Goal: Transaction & Acquisition: Purchase product/service

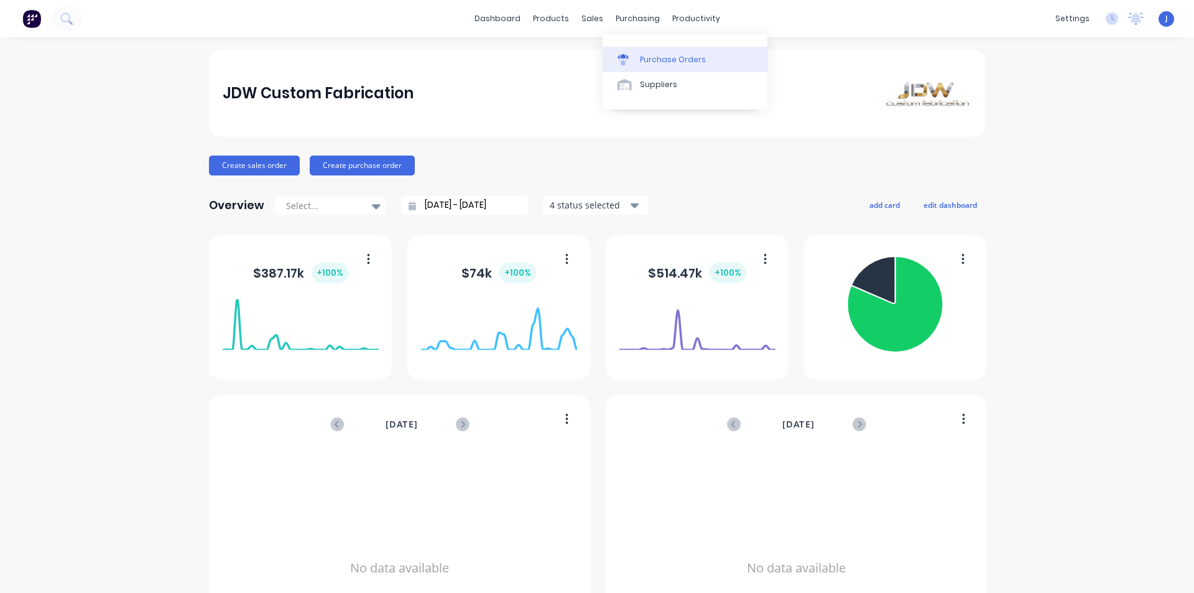
click at [654, 58] on div "Purchase Orders" at bounding box center [673, 59] width 66 height 11
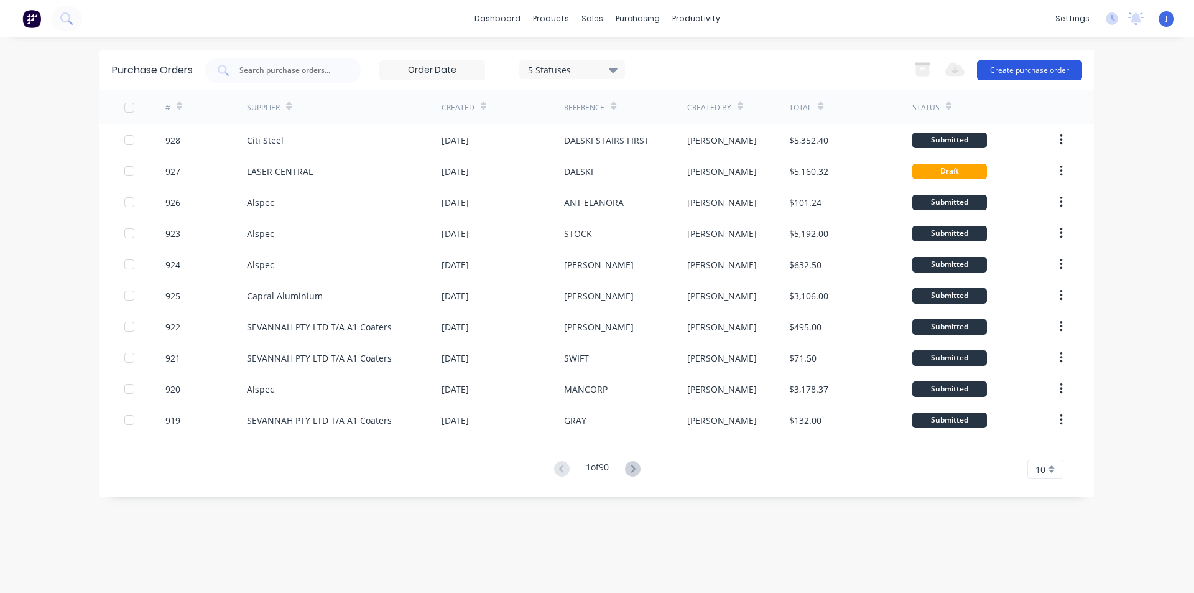
click at [1001, 68] on button "Create purchase order" at bounding box center [1029, 70] width 105 height 20
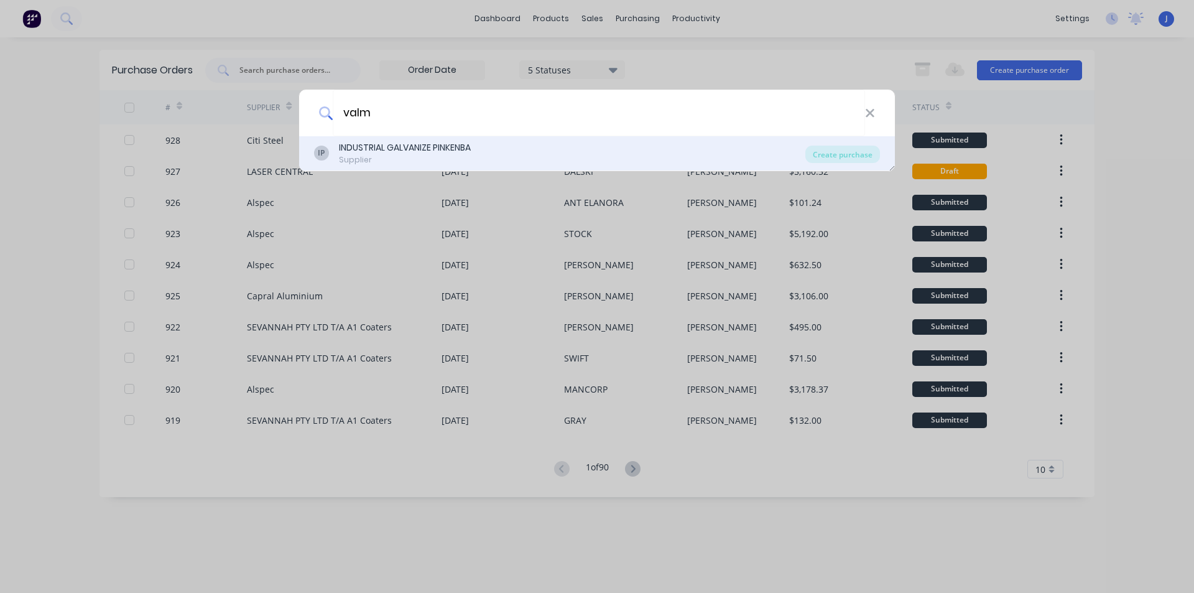
type input "valm"
click at [388, 146] on div "INDUSTRIAL GALVANIZE PINKENBA" at bounding box center [405, 147] width 132 height 13
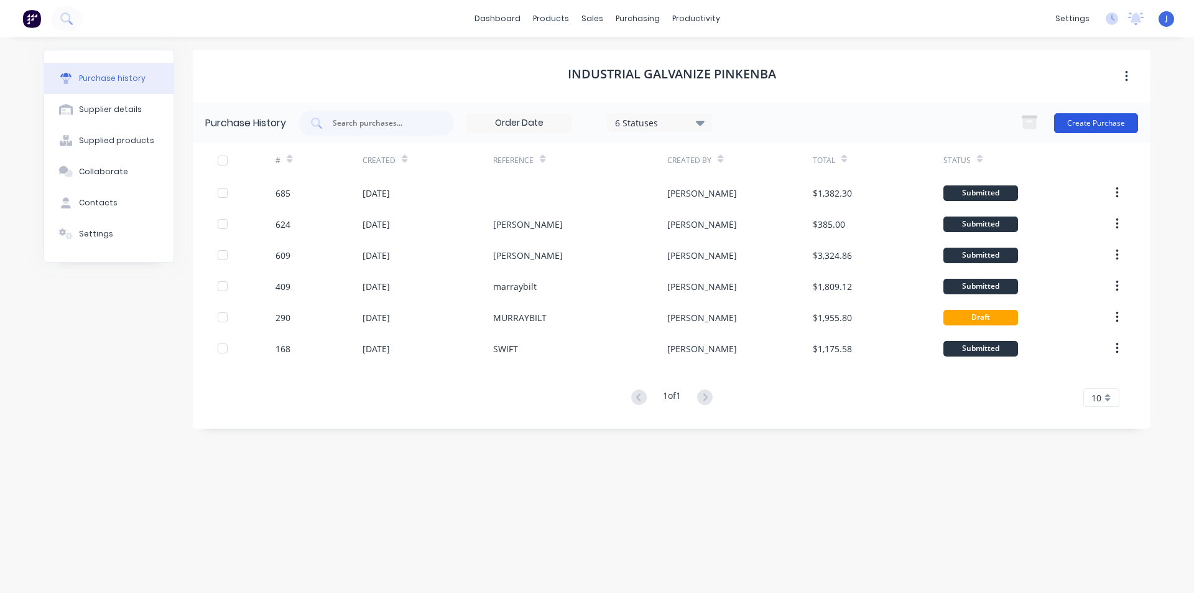
click at [1115, 123] on button "Create Purchase" at bounding box center [1096, 123] width 84 height 20
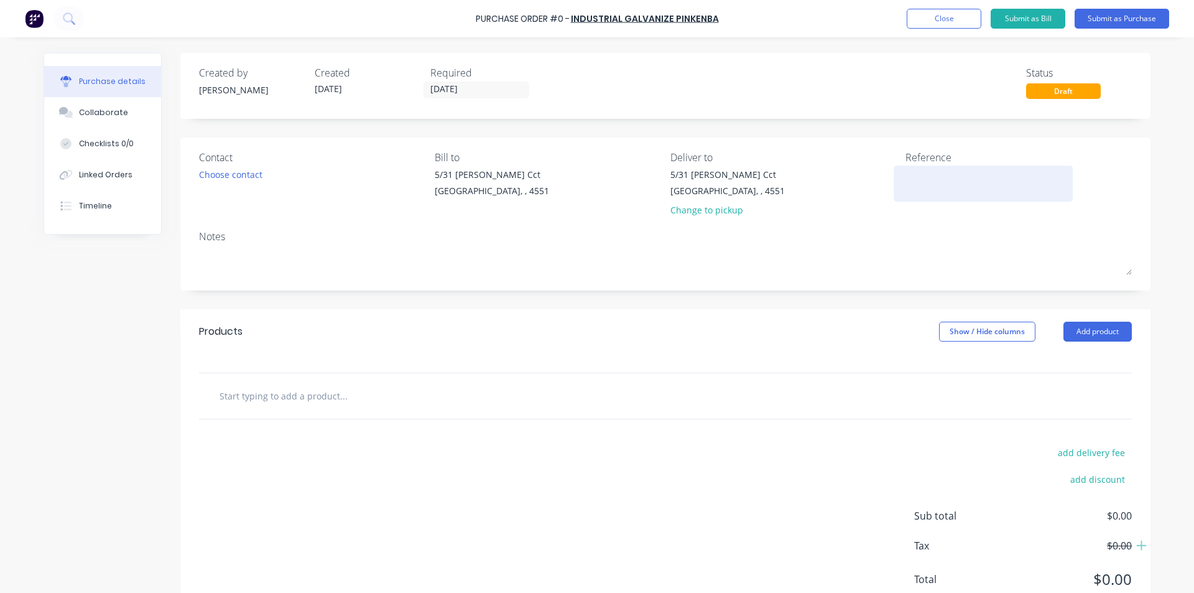
click at [906, 172] on textarea at bounding box center [984, 182] width 156 height 28
type textarea "[PERSON_NAME] 1"
click at [1079, 333] on button "Add product" at bounding box center [1098, 332] width 68 height 20
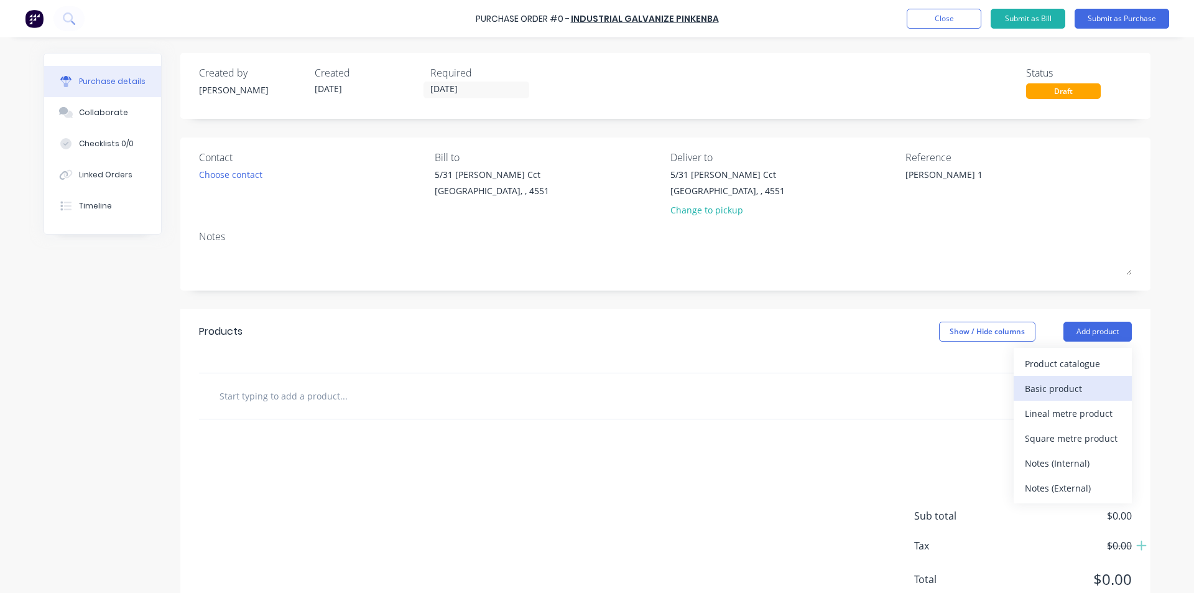
click at [1056, 378] on button "Basic product" at bounding box center [1073, 388] width 118 height 25
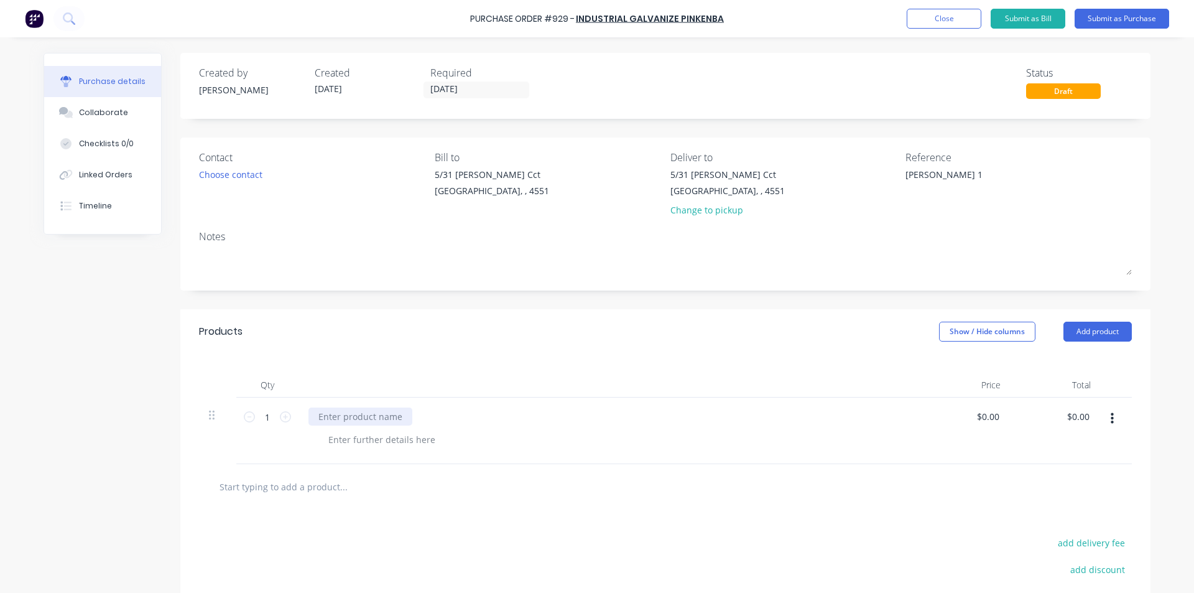
click at [348, 415] on div at bounding box center [361, 416] width 104 height 18
click at [415, 378] on div at bounding box center [610, 385] width 622 height 25
click at [994, 418] on input "0.00" at bounding box center [990, 416] width 24 height 18
drag, startPoint x: 995, startPoint y: 417, endPoint x: 977, endPoint y: 421, distance: 18.0
click at [978, 421] on input "0.00" at bounding box center [990, 416] width 24 height 18
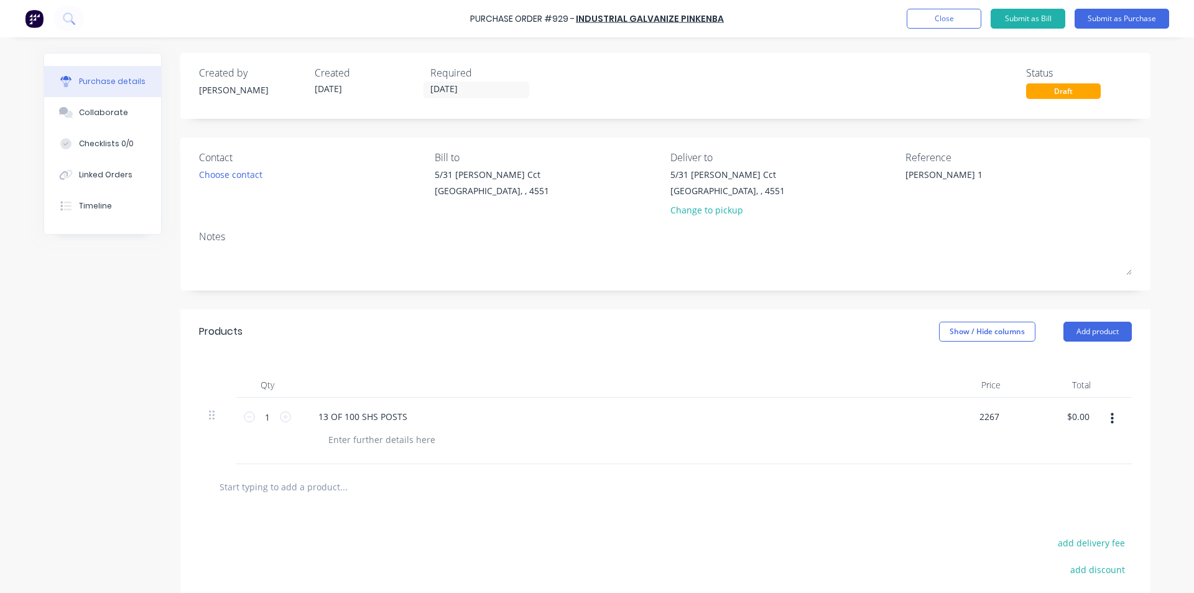
type input "$2,267.00"
click at [767, 354] on div "Qty Price Total 1 1 13 OF 100 SHS POSTS $2,267.00 2267 $2,267.00 $0.00" at bounding box center [665, 409] width 970 height 110
drag, startPoint x: 266, startPoint y: 416, endPoint x: 254, endPoint y: 419, distance: 12.2
click at [255, 419] on input "1" at bounding box center [267, 416] width 25 height 19
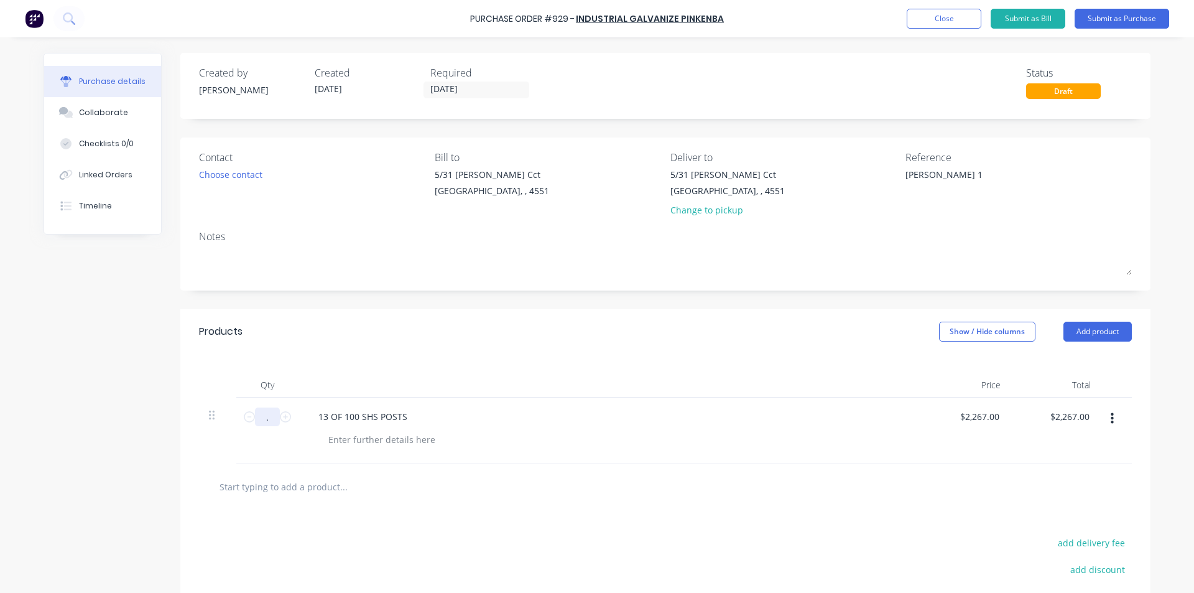
type input ".9"
type input "$2,040.30"
type input "0.92"
type input "$2,085.64"
type input "0.92"
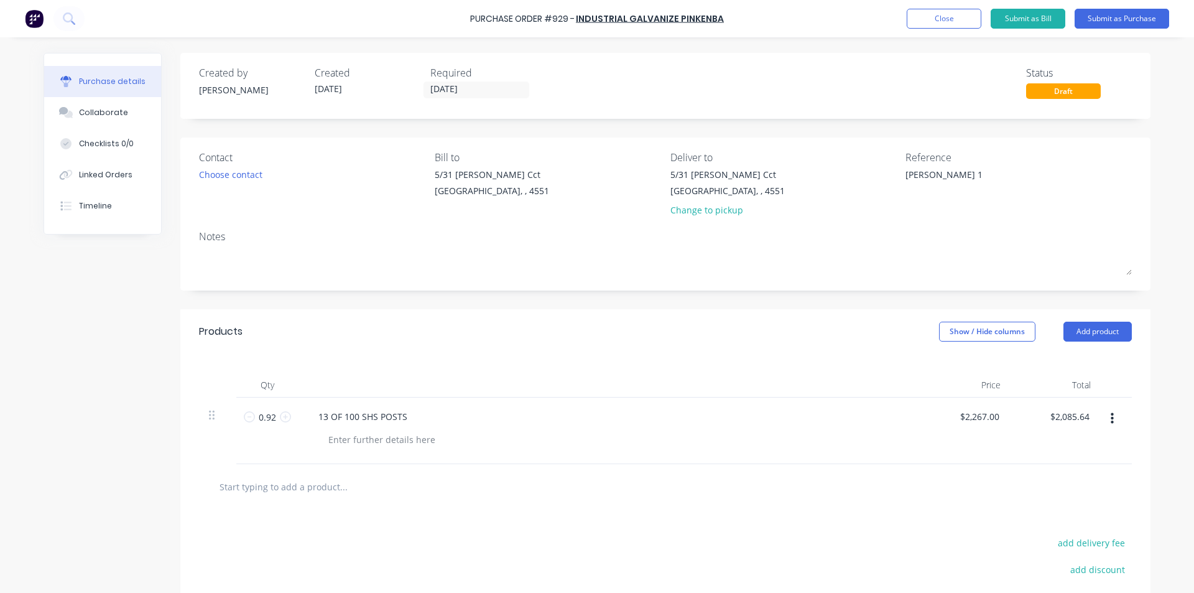
click at [318, 356] on div "Qty Price Total 0.92 0.92 13 OF 100 SHS POSTS $2,267.00 $2,267.00 $2,085.64 $2,…" at bounding box center [665, 409] width 970 height 110
click at [1102, 19] on button "Submit as Purchase" at bounding box center [1122, 19] width 95 height 20
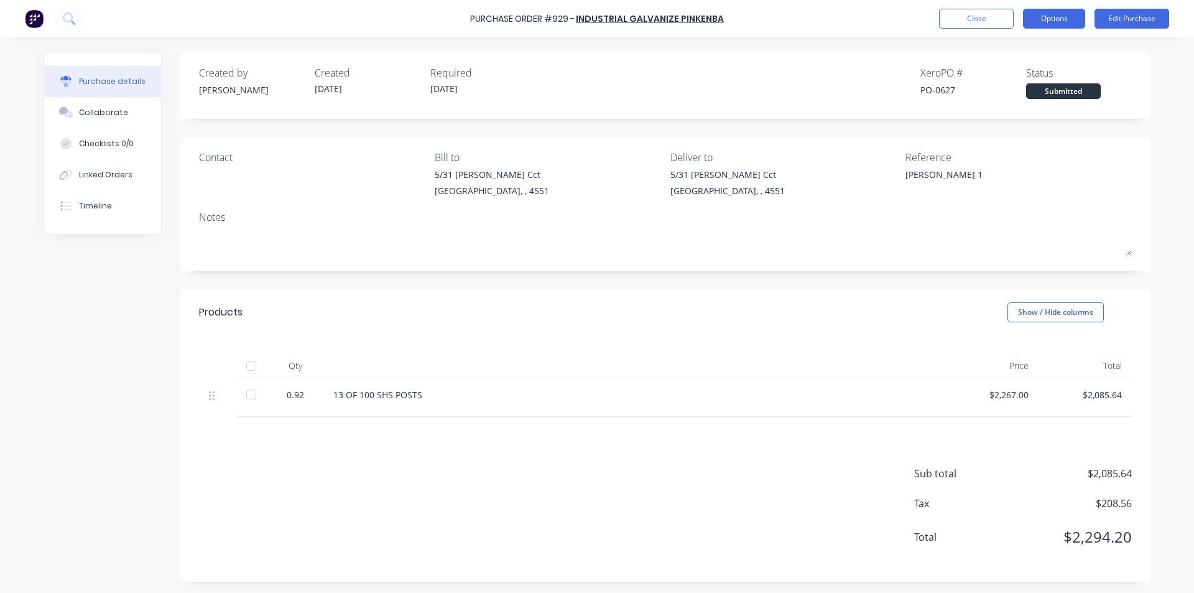
click at [1053, 20] on button "Options" at bounding box center [1054, 19] width 62 height 20
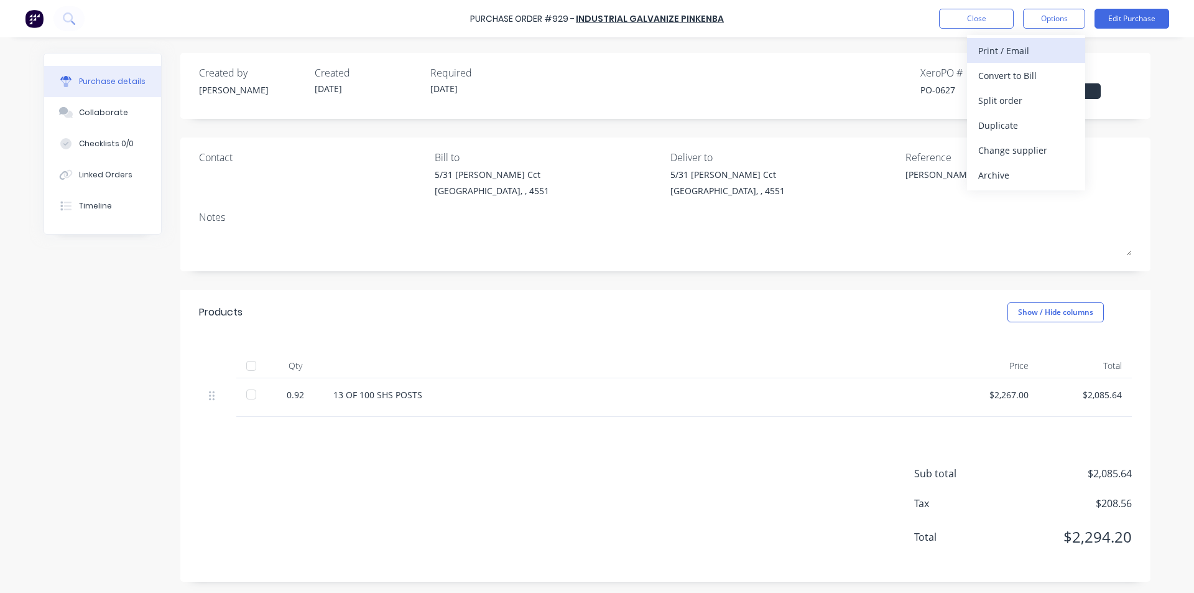
click at [1033, 51] on div "Print / Email" at bounding box center [1026, 51] width 96 height 18
click at [1028, 81] on div "With pricing" at bounding box center [1026, 76] width 96 height 18
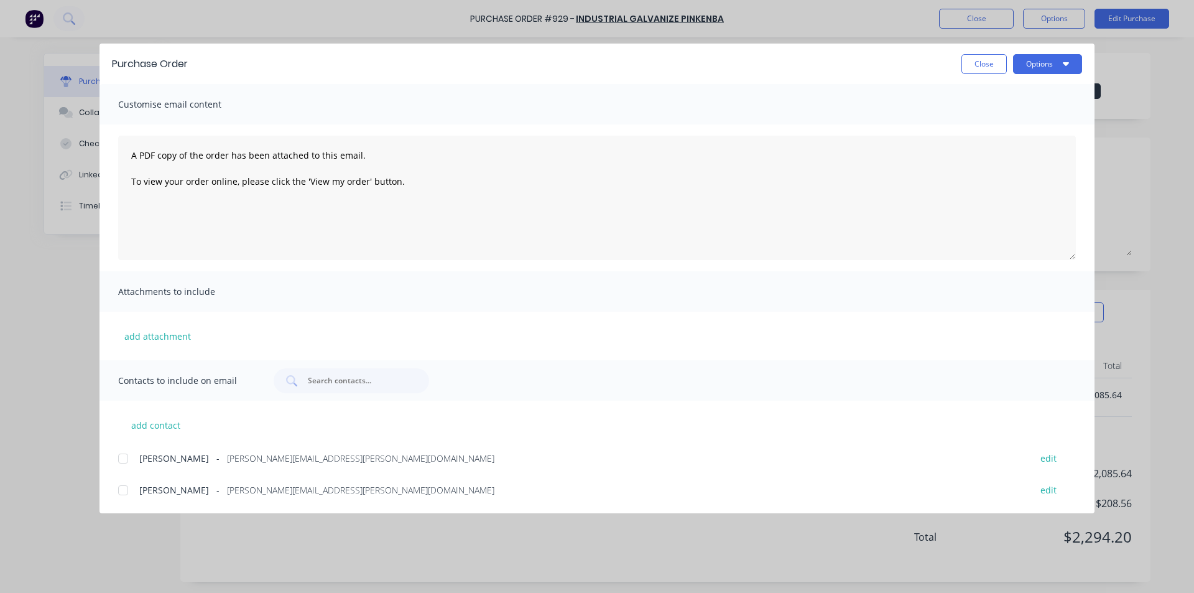
click at [116, 493] on div at bounding box center [123, 490] width 25 height 25
click at [1052, 65] on button "Options" at bounding box center [1047, 64] width 69 height 20
click at [982, 141] on div "Email" at bounding box center [1023, 145] width 96 height 18
click at [975, 75] on div "Purchase Order Close Options" at bounding box center [597, 64] width 995 height 40
click at [1020, 65] on button "Options" at bounding box center [1047, 64] width 69 height 20
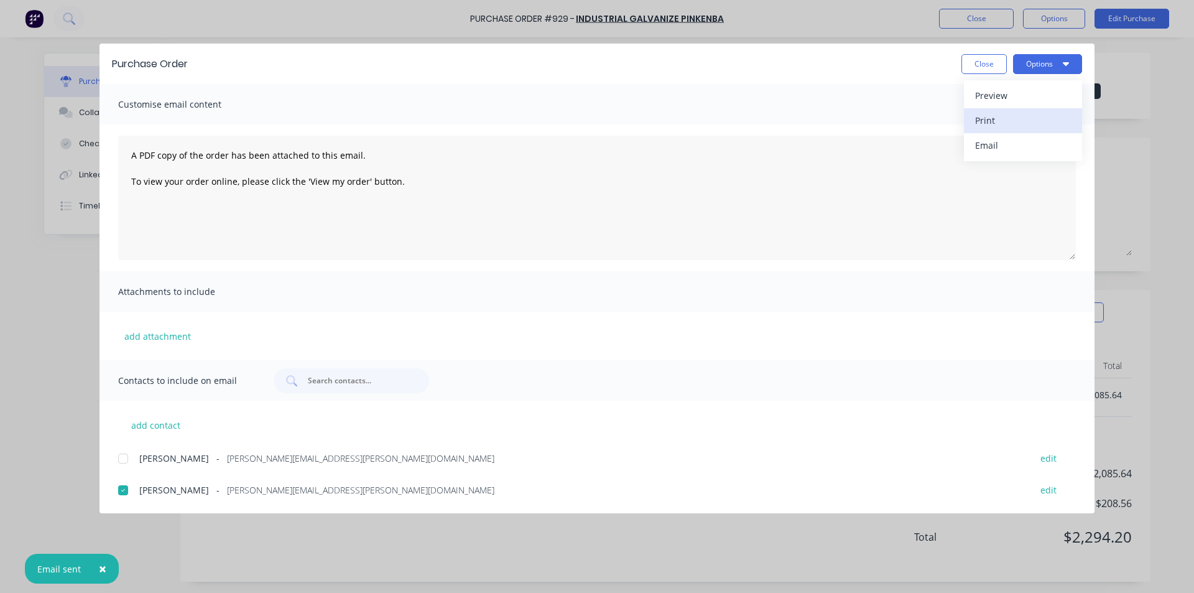
click at [998, 111] on button "Print" at bounding box center [1023, 120] width 118 height 25
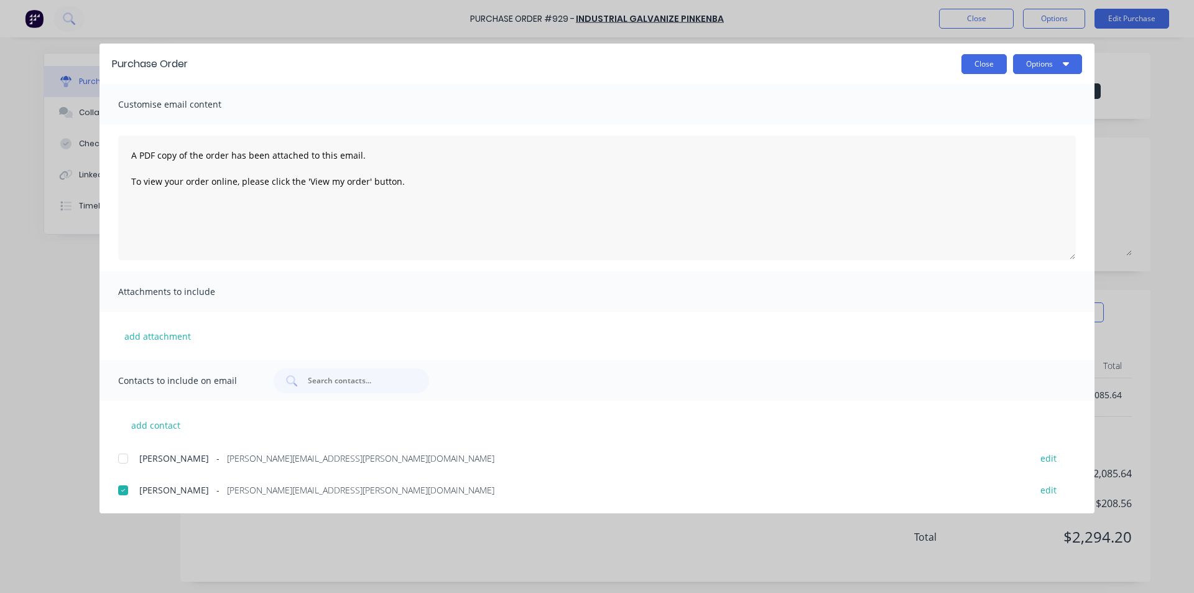
click at [973, 67] on button "Close" at bounding box center [984, 64] width 45 height 20
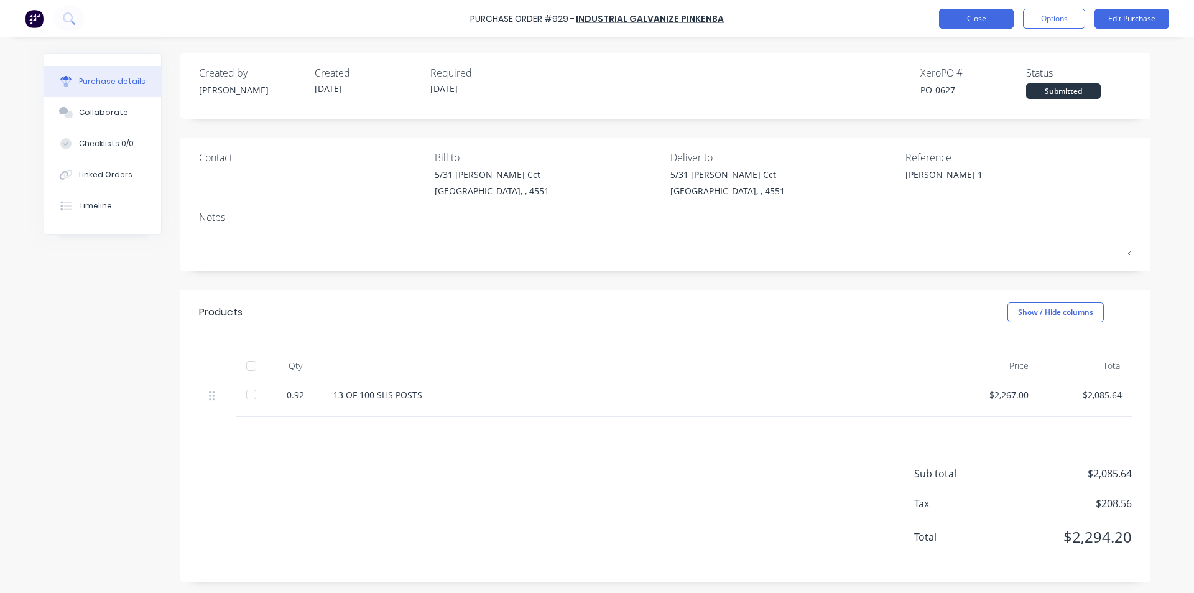
click at [977, 18] on button "Close" at bounding box center [976, 19] width 75 height 20
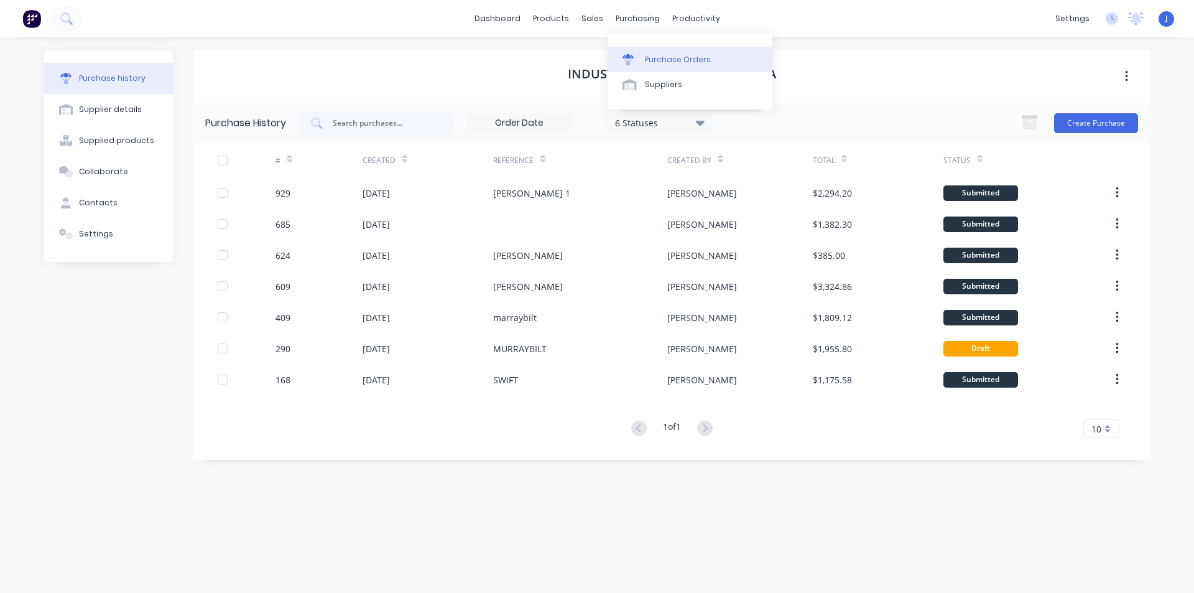
click at [647, 58] on div "Purchase Orders" at bounding box center [678, 59] width 66 height 11
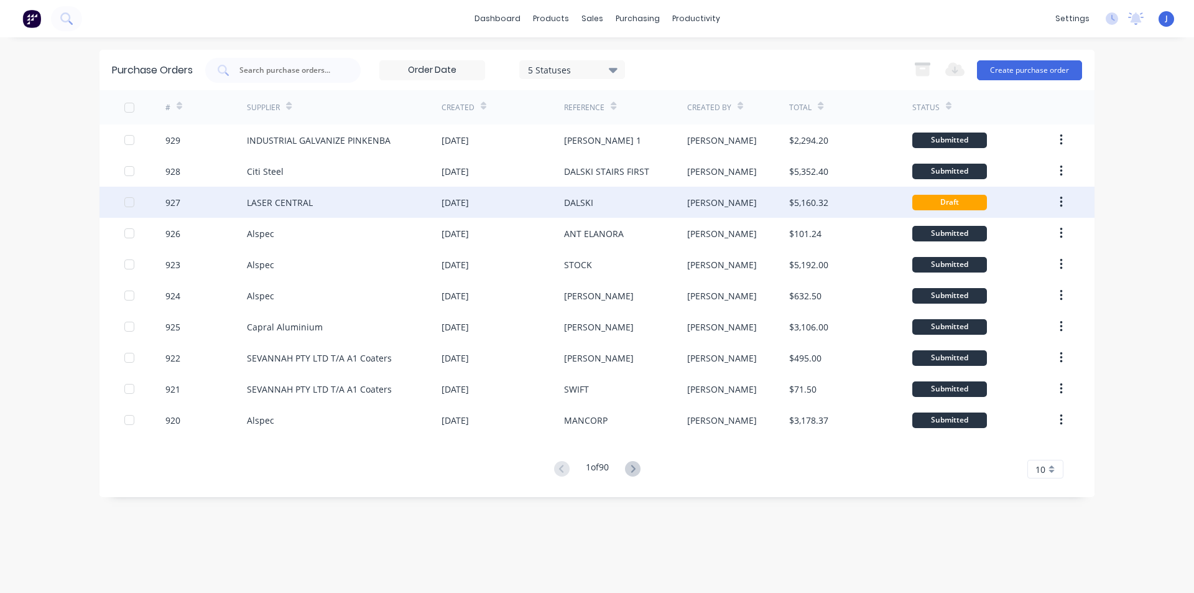
click at [392, 197] on div "LASER CENTRAL" at bounding box center [344, 202] width 195 height 31
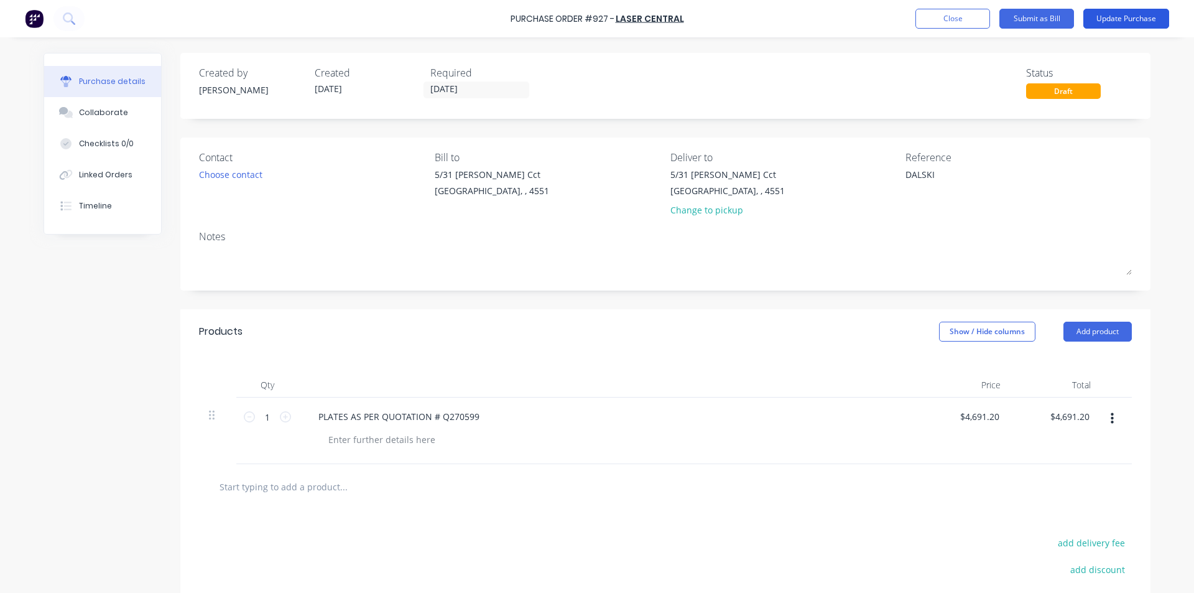
click at [1097, 17] on button "Update Purchase" at bounding box center [1127, 19] width 86 height 20
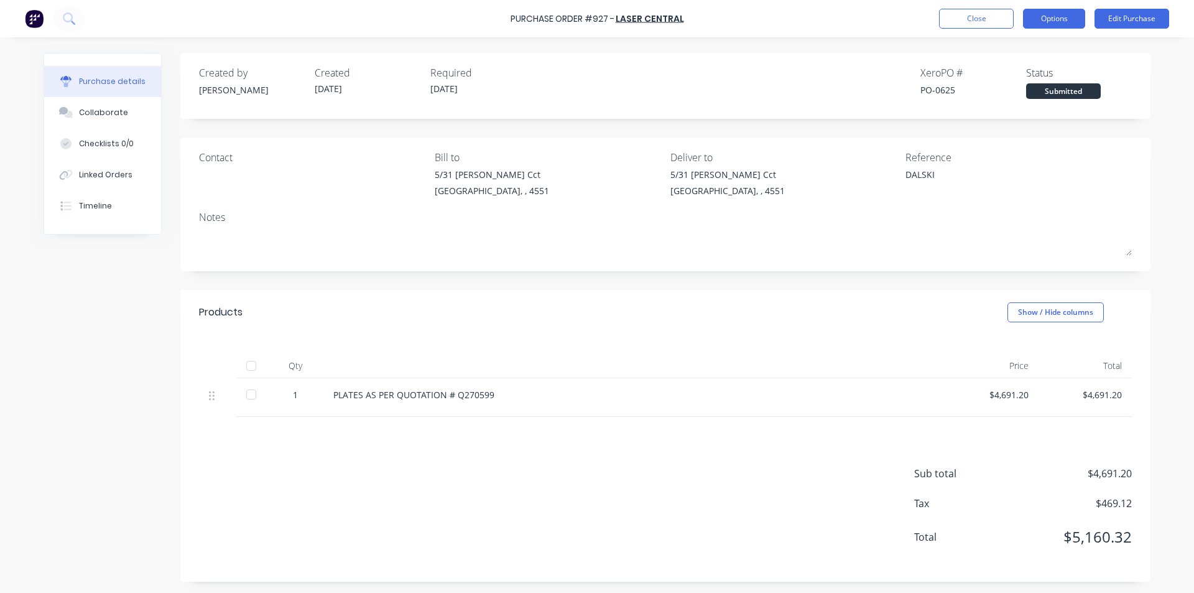
click at [1056, 19] on button "Options" at bounding box center [1054, 19] width 62 height 20
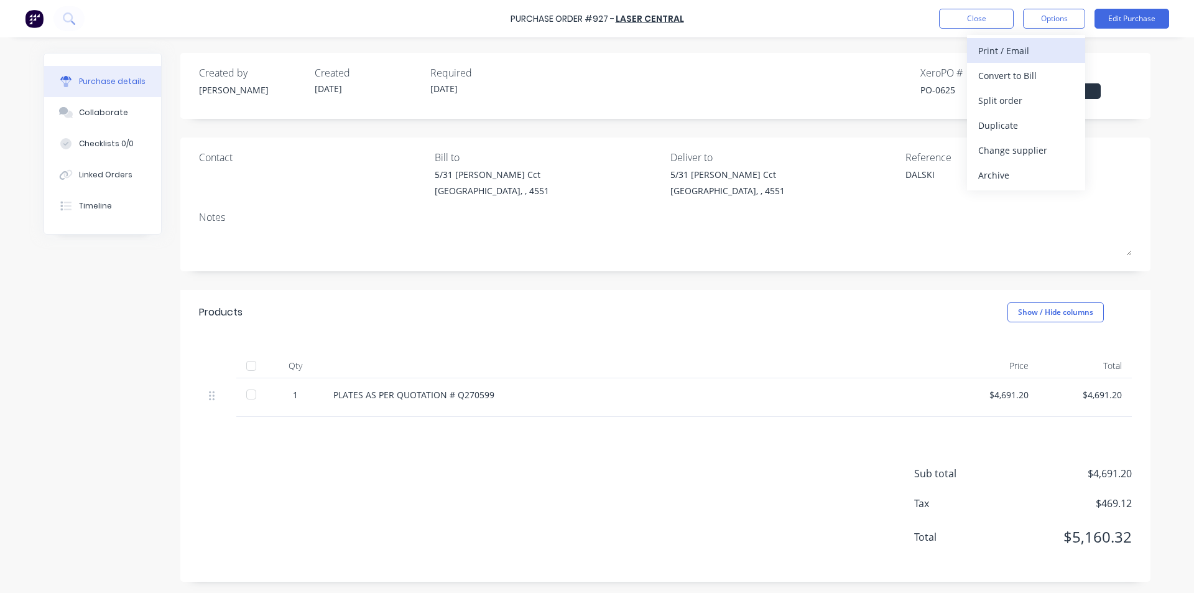
click at [1011, 49] on div "Print / Email" at bounding box center [1026, 51] width 96 height 18
click at [1001, 72] on div "With pricing" at bounding box center [1026, 76] width 96 height 18
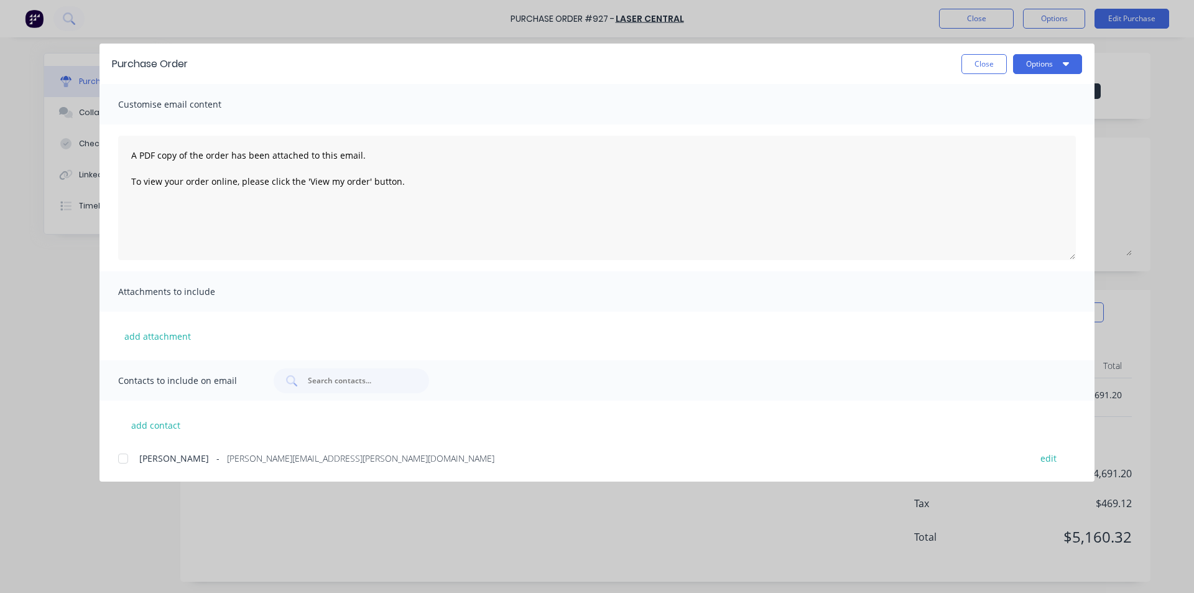
click at [119, 460] on div at bounding box center [123, 458] width 25 height 25
click at [1036, 65] on button "Options" at bounding box center [1047, 64] width 69 height 20
click at [995, 142] on div "Email" at bounding box center [1023, 145] width 96 height 18
click at [987, 70] on button "Close" at bounding box center [984, 64] width 45 height 20
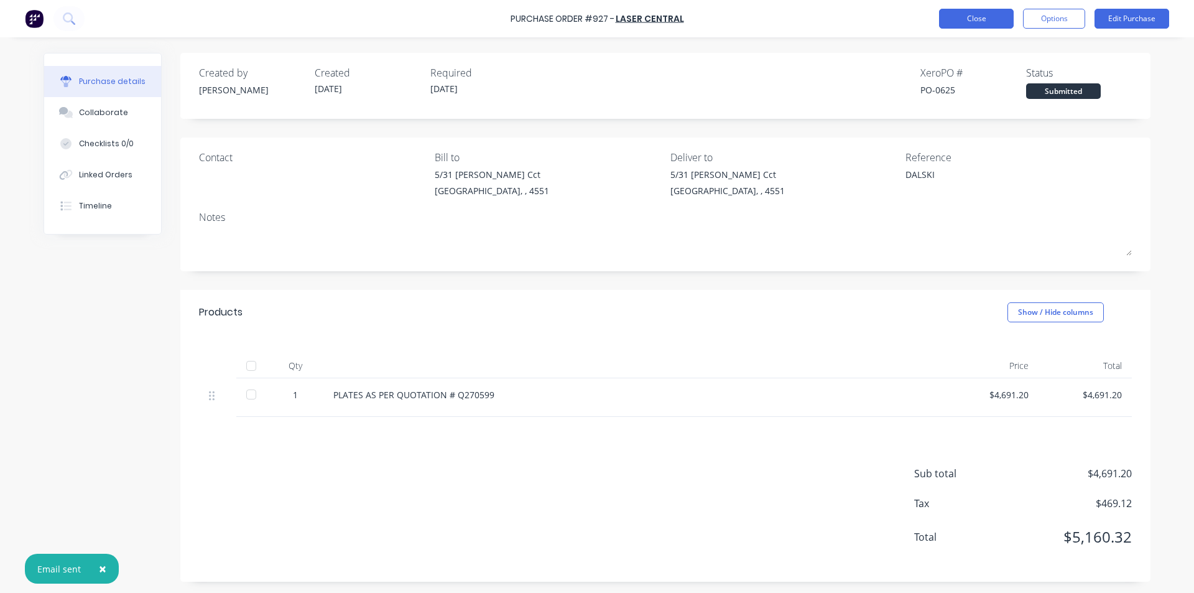
click at [978, 22] on button "Close" at bounding box center [976, 19] width 75 height 20
